Goal: Task Accomplishment & Management: Manage account settings

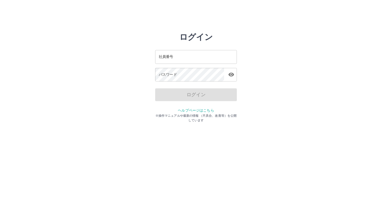
click at [181, 60] on input "社員番号" at bounding box center [196, 57] width 82 height 14
type input "*******"
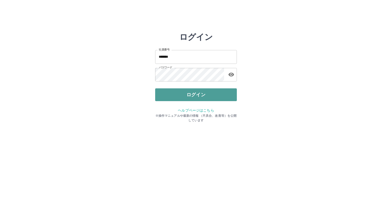
click at [177, 94] on button "ログイン" at bounding box center [196, 94] width 82 height 13
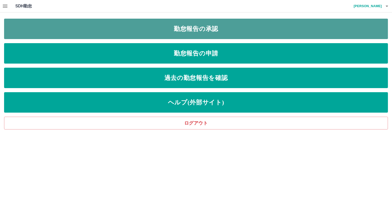
click at [89, 31] on link "勤怠報告の承認" at bounding box center [196, 29] width 384 height 20
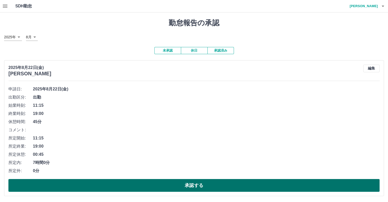
click at [135, 187] on button "承認する" at bounding box center [193, 185] width 371 height 13
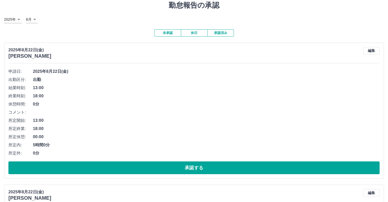
scroll to position [26, 0]
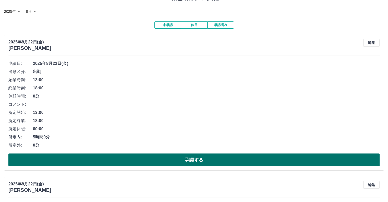
click at [119, 161] on button "承認する" at bounding box center [193, 159] width 371 height 13
click at [227, 163] on button "承認する" at bounding box center [193, 159] width 371 height 13
click at [153, 161] on button "承認する" at bounding box center [193, 159] width 371 height 13
click at [171, 155] on button "承認する" at bounding box center [193, 159] width 371 height 13
click at [207, 157] on button "承認する" at bounding box center [193, 159] width 371 height 13
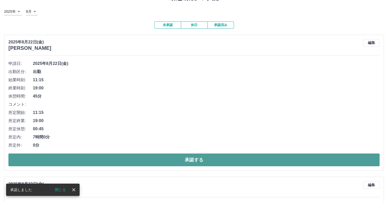
click at [225, 160] on button "承認する" at bounding box center [193, 159] width 371 height 13
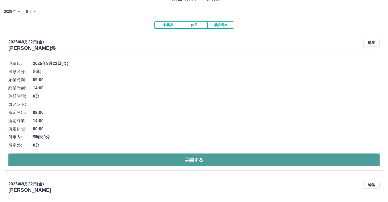
click at [171, 158] on button "承認する" at bounding box center [193, 159] width 371 height 13
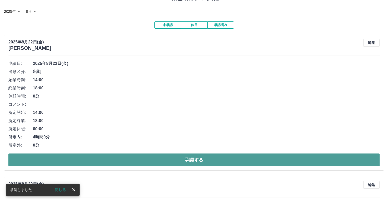
click at [168, 161] on button "承認する" at bounding box center [193, 159] width 371 height 13
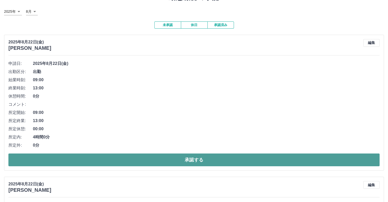
click at [119, 164] on button "承認する" at bounding box center [193, 159] width 371 height 13
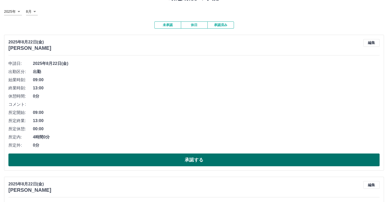
click at [233, 160] on button "承認する" at bounding box center [193, 159] width 371 height 13
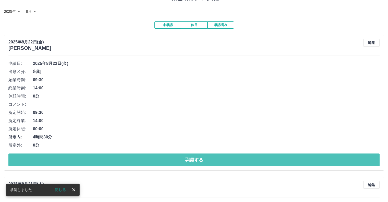
click at [233, 160] on button "承認する" at bounding box center [193, 159] width 371 height 13
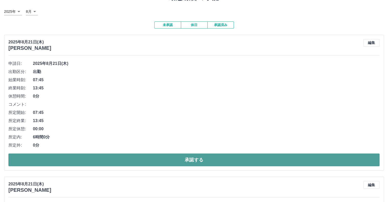
click at [133, 161] on button "承認する" at bounding box center [193, 159] width 371 height 13
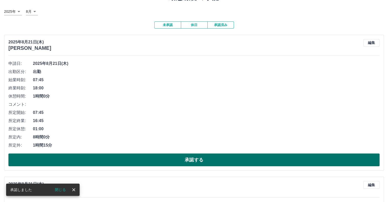
click at [147, 161] on button "承認する" at bounding box center [193, 159] width 371 height 13
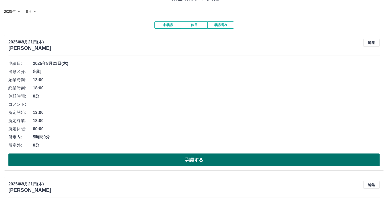
click at [125, 161] on button "承認する" at bounding box center [193, 159] width 371 height 13
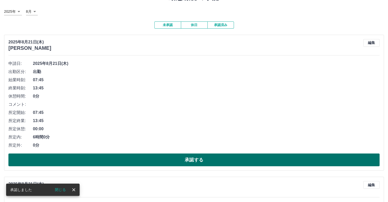
drag, startPoint x: 155, startPoint y: 161, endPoint x: 156, endPoint y: 155, distance: 5.6
click at [156, 161] on button "承認する" at bounding box center [193, 159] width 371 height 13
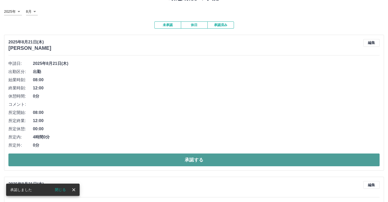
click at [151, 160] on button "承認する" at bounding box center [193, 159] width 371 height 13
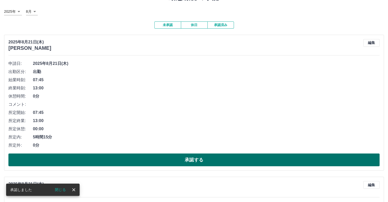
click at [163, 158] on button "承認する" at bounding box center [193, 159] width 371 height 13
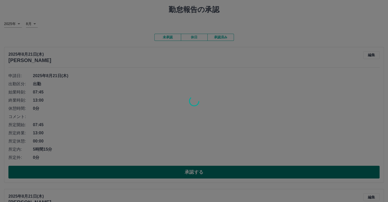
scroll to position [11, 0]
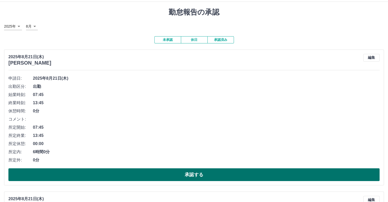
click at [167, 174] on button "承認する" at bounding box center [193, 174] width 371 height 13
click at [148, 170] on button "承認する" at bounding box center [193, 174] width 371 height 13
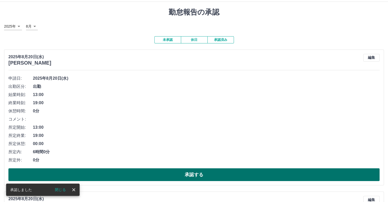
click at [157, 175] on button "承認する" at bounding box center [193, 174] width 371 height 13
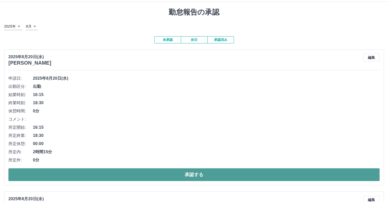
click at [180, 173] on button "承認する" at bounding box center [193, 174] width 371 height 13
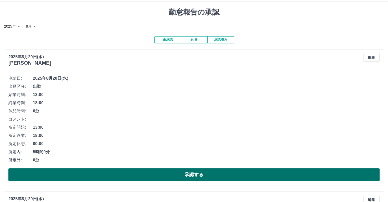
click at [232, 177] on button "承認する" at bounding box center [193, 174] width 371 height 13
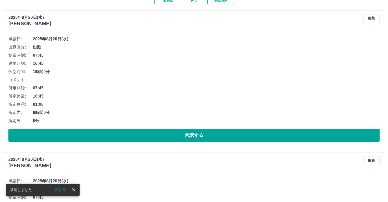
scroll to position [51, 0]
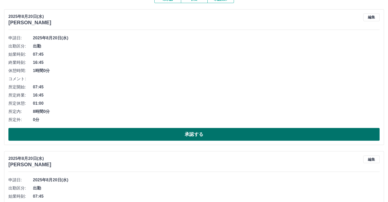
click at [196, 134] on button "承認する" at bounding box center [193, 134] width 371 height 13
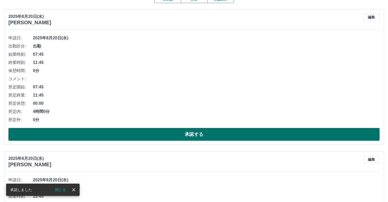
click at [136, 134] on button "承認する" at bounding box center [193, 134] width 371 height 13
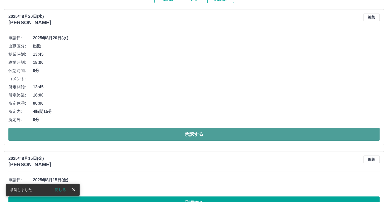
click at [117, 131] on button "承認する" at bounding box center [193, 134] width 371 height 13
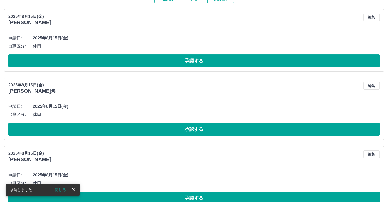
scroll to position [0, 0]
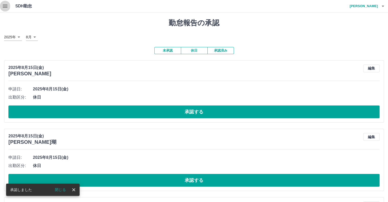
click at [2, 6] on icon "button" at bounding box center [5, 6] width 6 height 6
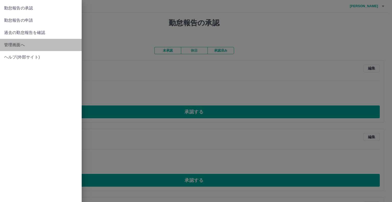
click at [13, 47] on span "管理画面へ" at bounding box center [40, 45] width 73 height 6
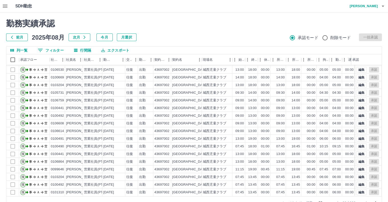
scroll to position [14, 0]
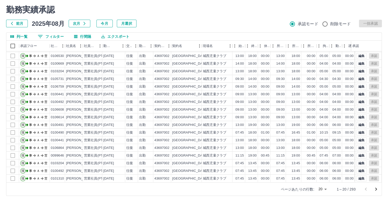
click at [377, 189] on icon "次のページへ" at bounding box center [376, 189] width 2 height 3
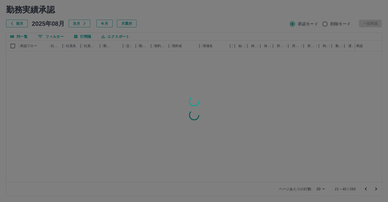
scroll to position [0, 0]
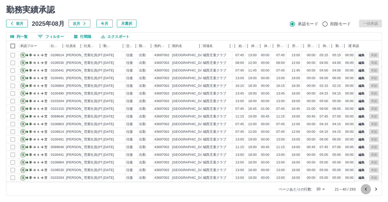
click at [364, 189] on icon "前のページへ" at bounding box center [366, 189] width 6 height 6
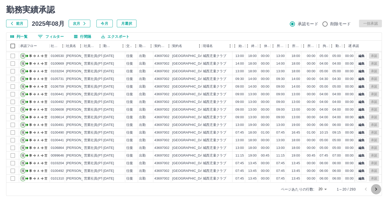
click at [376, 189] on icon "次のページへ" at bounding box center [376, 189] width 2 height 3
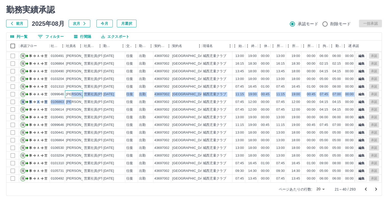
drag, startPoint x: 101, startPoint y: 91, endPoint x: 77, endPoint y: 94, distance: 24.1
click at [77, 94] on div "現 事 Ａ 営 0106530 [PERSON_NAME] 営業社員(PT契約) [DATE] 往復 出勤 43697002 [GEOGRAPHIC_DATA…" at bounding box center [215, 109] width 419 height 145
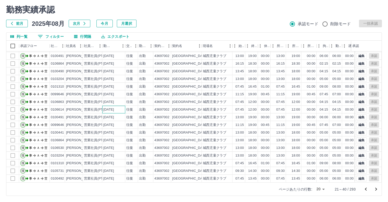
click at [114, 107] on div "[DATE]" at bounding box center [108, 109] width 11 height 5
click at [95, 92] on div "営業社員(PT契約)" at bounding box center [97, 94] width 27 height 5
click at [368, 188] on icon "前のページへ" at bounding box center [366, 189] width 6 height 6
click at [358, 130] on button "編集" at bounding box center [361, 133] width 11 height 6
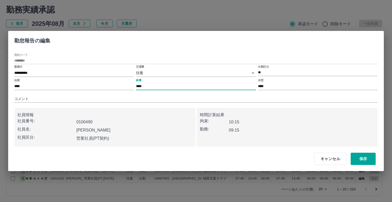
click at [185, 88] on input "****" at bounding box center [196, 86] width 120 height 7
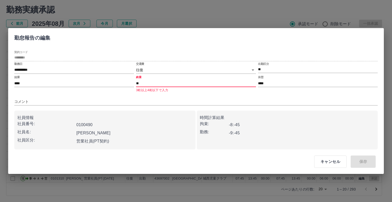
type input "*"
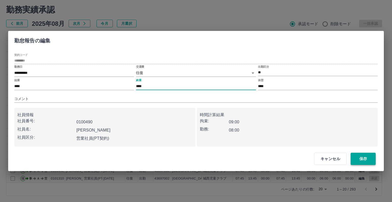
type input "****"
click at [368, 160] on button "保存" at bounding box center [363, 159] width 25 height 12
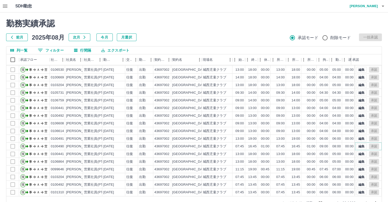
scroll to position [14, 0]
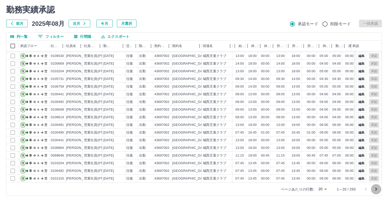
click at [374, 190] on icon "次のページへ" at bounding box center [376, 189] width 6 height 6
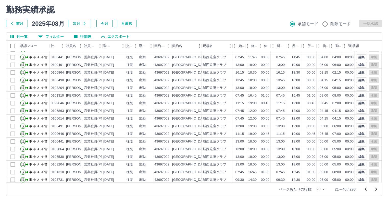
scroll to position [26, 0]
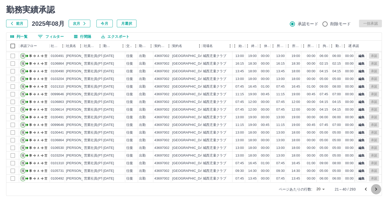
click at [377, 190] on icon "次のページへ" at bounding box center [376, 189] width 6 height 6
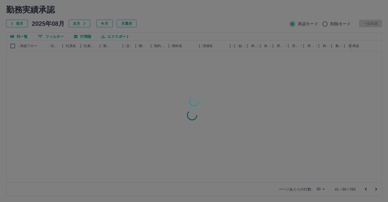
scroll to position [0, 0]
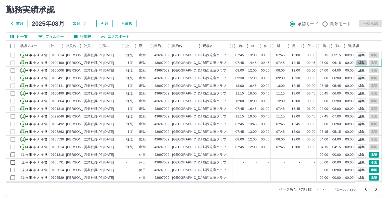
click at [359, 63] on button "編集" at bounding box center [361, 63] width 11 height 6
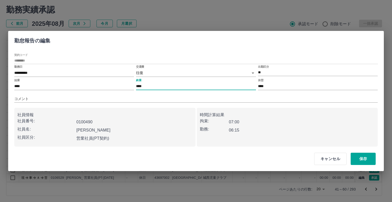
click at [154, 88] on input "****" at bounding box center [196, 86] width 120 height 7
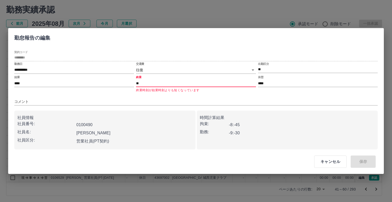
type input "*"
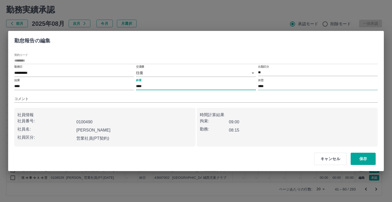
type input "****"
click at [271, 89] on input "****" at bounding box center [318, 86] width 120 height 7
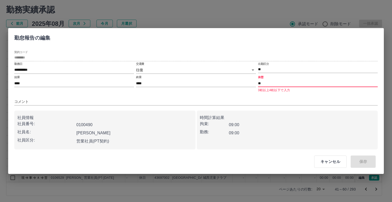
type input "*"
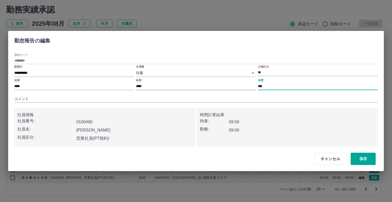
click at [168, 86] on input "****" at bounding box center [196, 86] width 120 height 7
click at [279, 85] on input "***" at bounding box center [318, 86] width 120 height 7
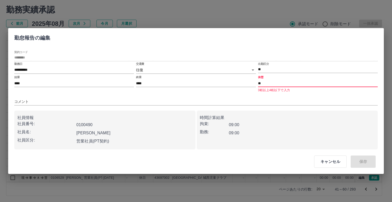
type input "*"
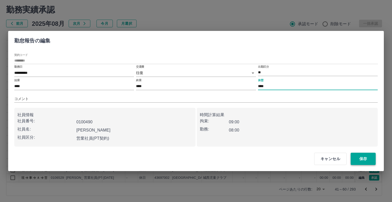
type input "****"
click at [360, 161] on button "保存" at bounding box center [363, 159] width 25 height 12
